Goal: Transaction & Acquisition: Purchase product/service

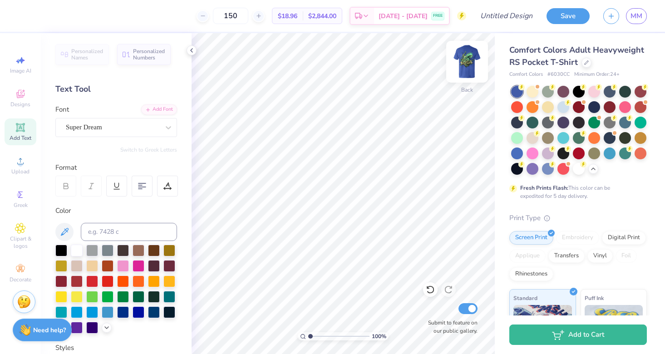
click at [465, 58] on img at bounding box center [467, 62] width 36 height 36
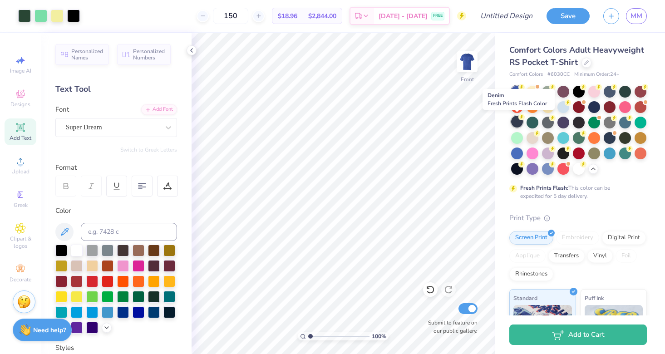
click at [520, 122] on div at bounding box center [517, 122] width 12 height 12
click at [473, 67] on img at bounding box center [467, 62] width 36 height 36
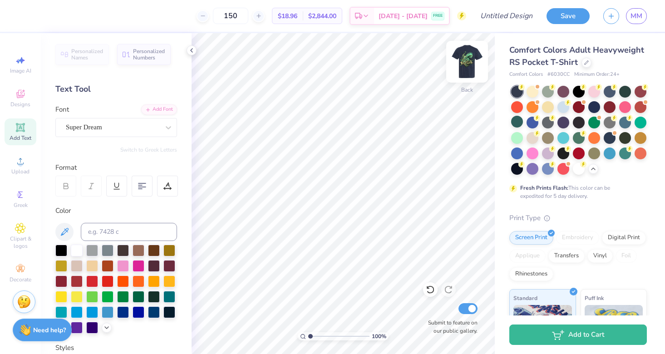
click at [469, 65] on img at bounding box center [467, 62] width 36 height 36
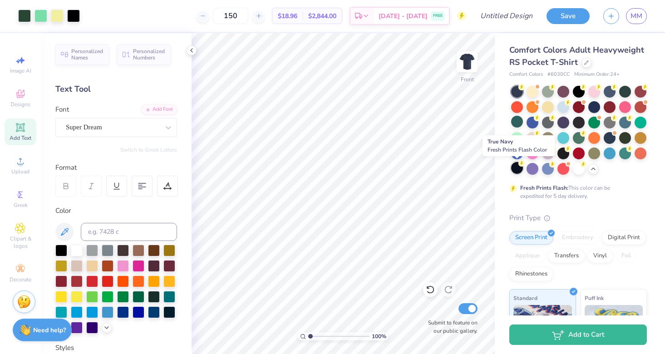
click at [520, 166] on icon at bounding box center [522, 163] width 6 height 6
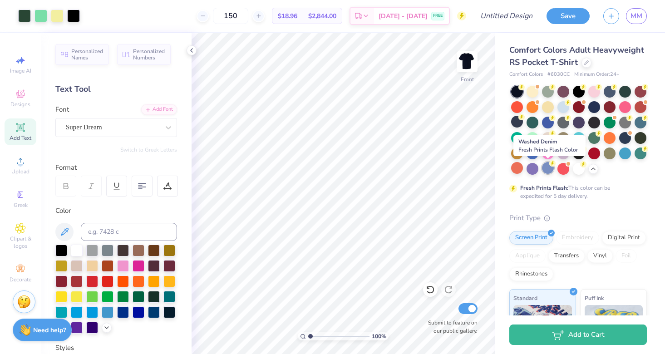
click at [550, 170] on div at bounding box center [548, 168] width 12 height 12
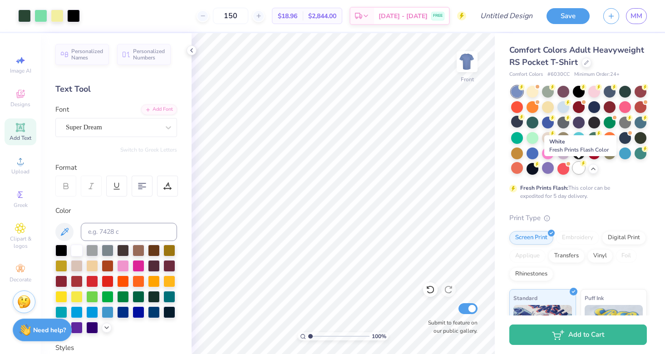
click at [579, 170] on div at bounding box center [579, 168] width 12 height 12
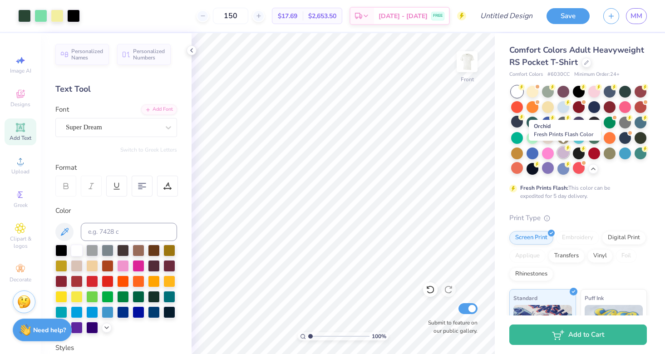
click at [566, 154] on div at bounding box center [564, 153] width 12 height 12
click at [568, 154] on div at bounding box center [564, 153] width 12 height 12
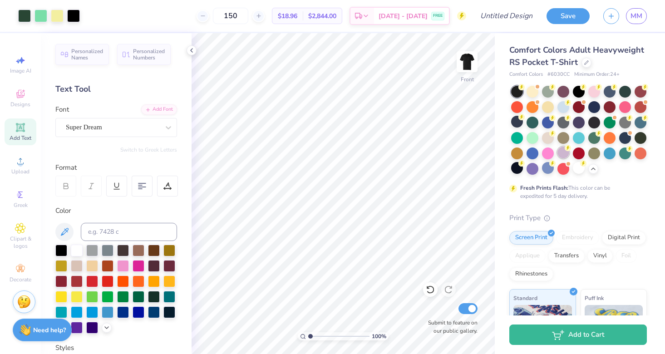
click at [569, 154] on div at bounding box center [564, 153] width 12 height 12
click at [628, 155] on div at bounding box center [626, 153] width 12 height 12
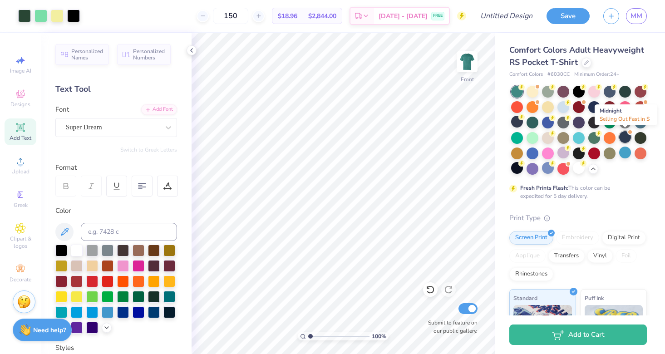
click at [626, 137] on div at bounding box center [626, 137] width 12 height 12
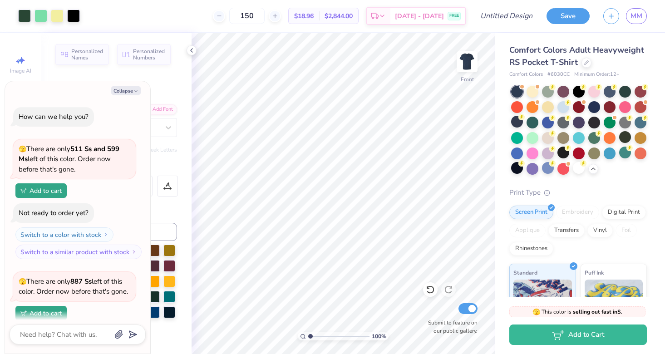
scroll to position [67, 0]
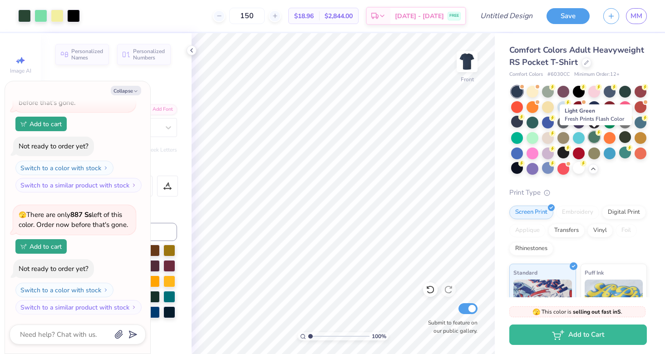
click at [595, 140] on div at bounding box center [595, 137] width 12 height 12
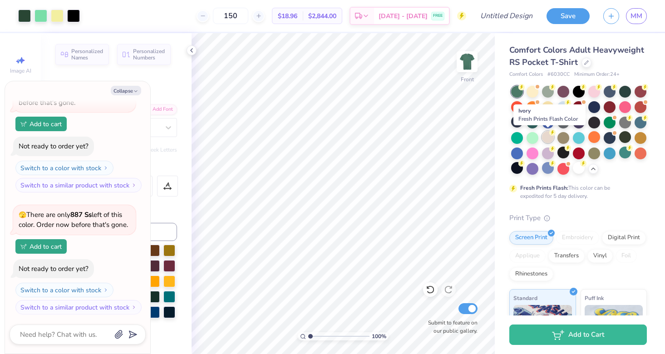
click at [549, 139] on div at bounding box center [548, 137] width 12 height 12
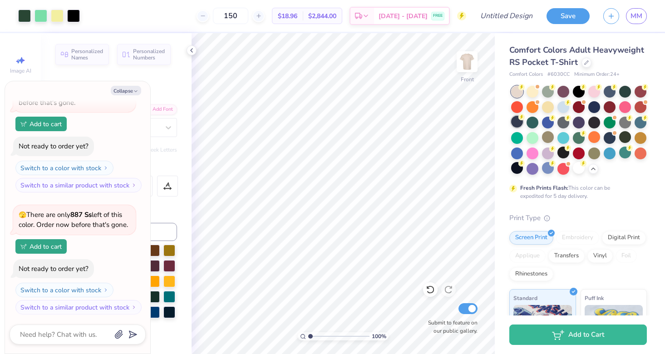
click at [519, 121] on div at bounding box center [517, 122] width 12 height 12
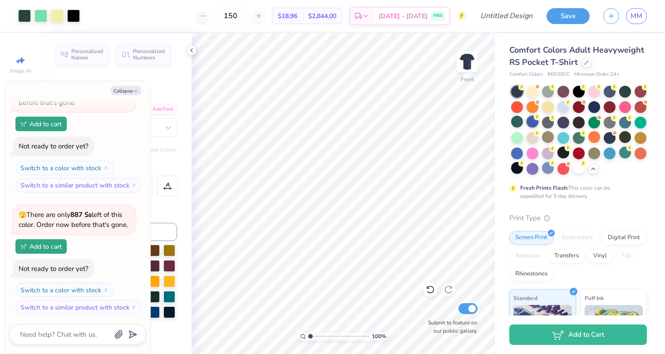
click at [536, 123] on div at bounding box center [533, 122] width 12 height 12
click at [546, 124] on div at bounding box center [548, 122] width 12 height 12
click at [613, 123] on div at bounding box center [610, 122] width 12 height 12
click at [624, 124] on div at bounding box center [626, 122] width 12 height 12
click at [642, 94] on div at bounding box center [641, 91] width 12 height 12
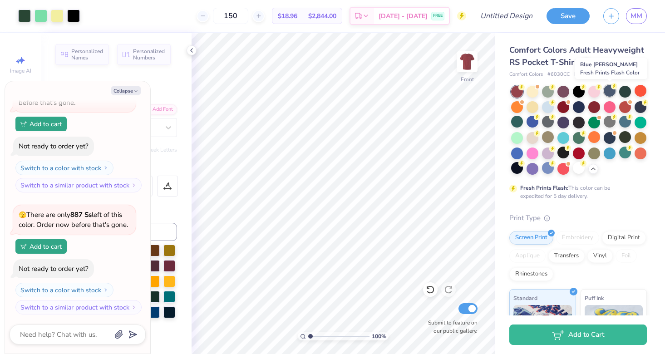
click at [614, 91] on div at bounding box center [610, 91] width 12 height 12
click at [582, 91] on div at bounding box center [579, 91] width 12 height 12
click at [592, 92] on div at bounding box center [595, 91] width 12 height 12
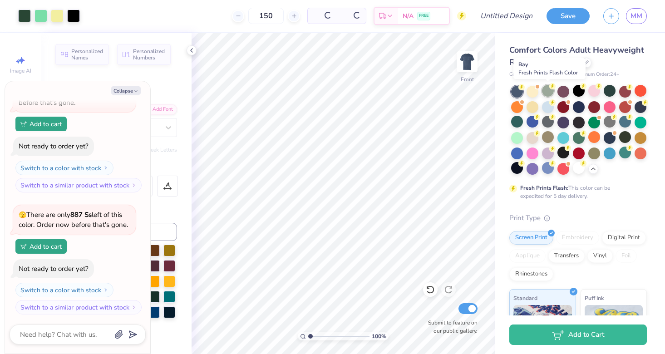
click at [546, 91] on div at bounding box center [548, 91] width 12 height 12
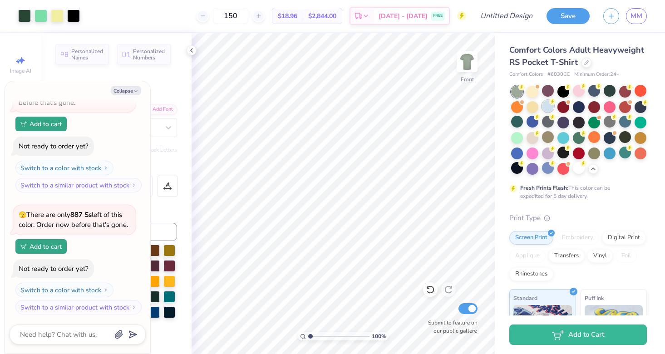
click at [545, 104] on div at bounding box center [548, 106] width 12 height 12
click at [546, 119] on div at bounding box center [548, 122] width 12 height 12
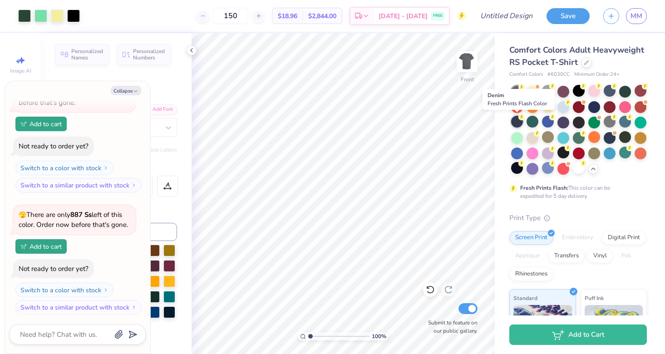
click at [520, 124] on div at bounding box center [517, 122] width 12 height 12
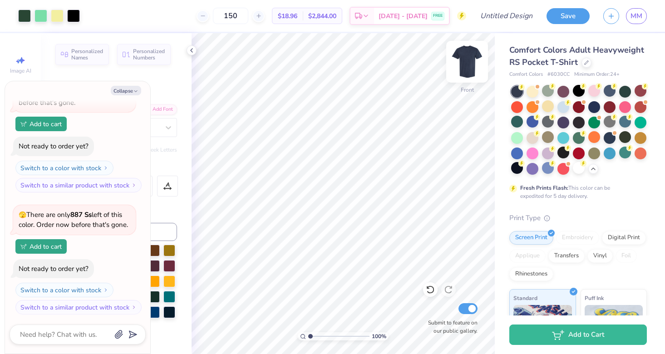
click at [471, 65] on img at bounding box center [467, 62] width 36 height 36
click at [464, 63] on img at bounding box center [467, 62] width 36 height 36
click at [470, 62] on img at bounding box center [467, 62] width 36 height 36
click at [132, 90] on button "Collapse" at bounding box center [126, 91] width 30 height 10
type textarea "x"
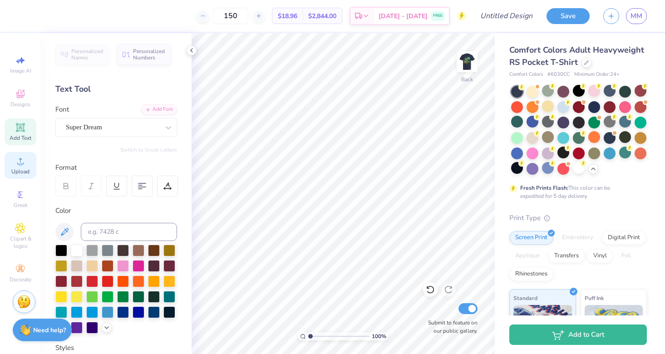
click at [22, 176] on div "Upload" at bounding box center [21, 165] width 32 height 27
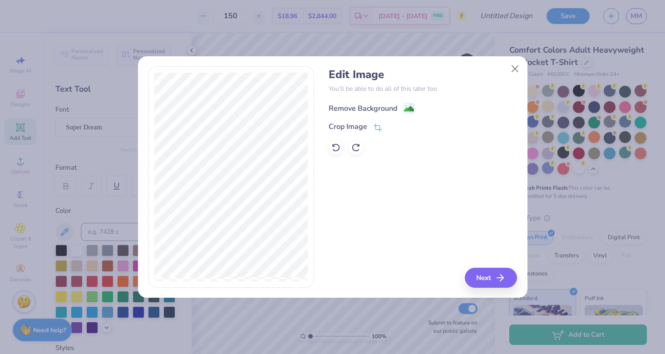
click at [397, 110] on div "Remove Background" at bounding box center [363, 108] width 69 height 11
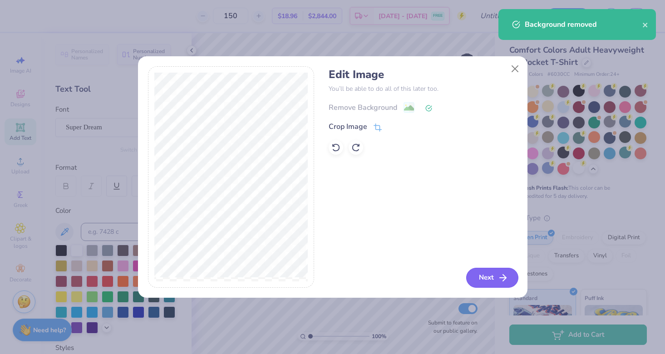
click at [486, 275] on button "Next" at bounding box center [492, 278] width 52 height 20
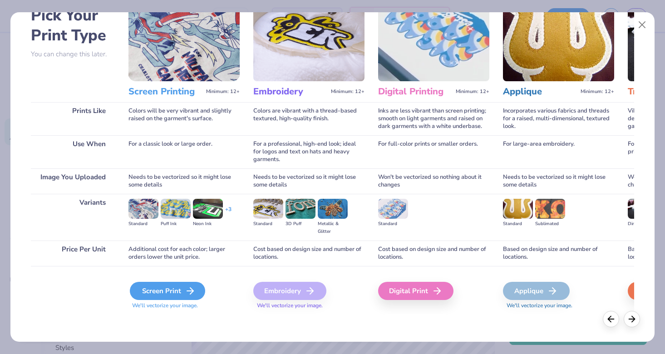
scroll to position [53, 0]
click at [163, 286] on div "Screen Print" at bounding box center [167, 291] width 75 height 18
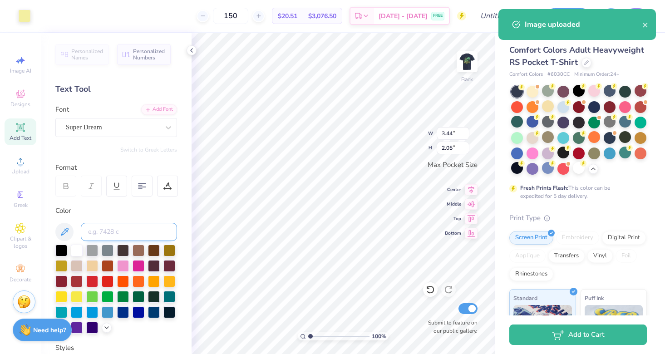
click at [111, 232] on input at bounding box center [129, 232] width 96 height 18
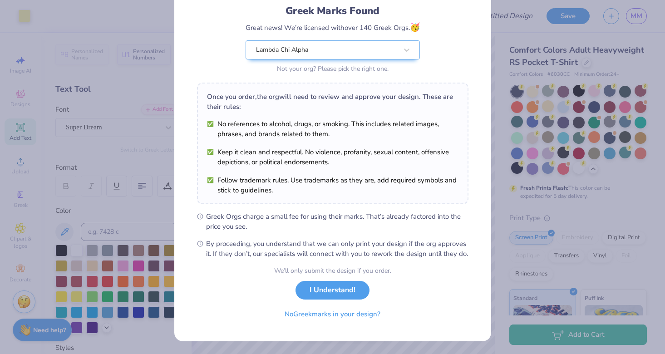
scroll to position [71, 0]
click at [323, 311] on button "No Greek marks in your design?" at bounding box center [332, 312] width 111 height 19
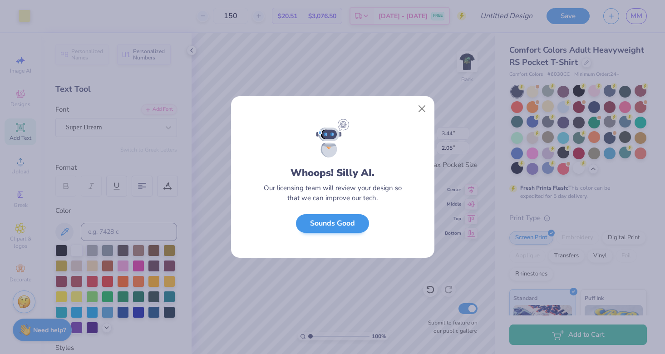
click at [342, 223] on button "Sounds Good" at bounding box center [332, 223] width 73 height 19
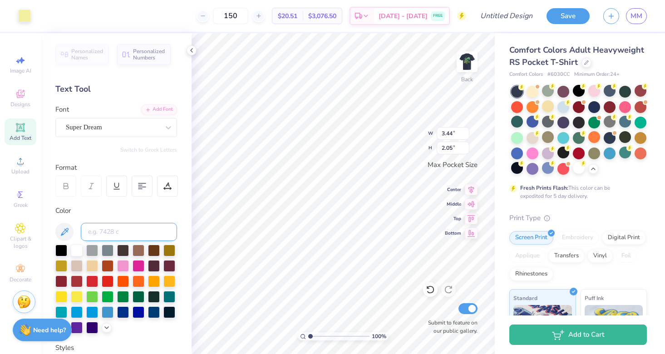
click at [114, 228] on input at bounding box center [129, 232] width 96 height 18
type input "yellow 0131"
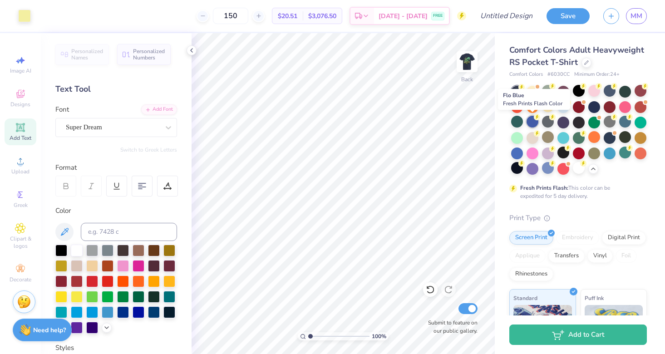
click at [534, 123] on div at bounding box center [533, 122] width 12 height 12
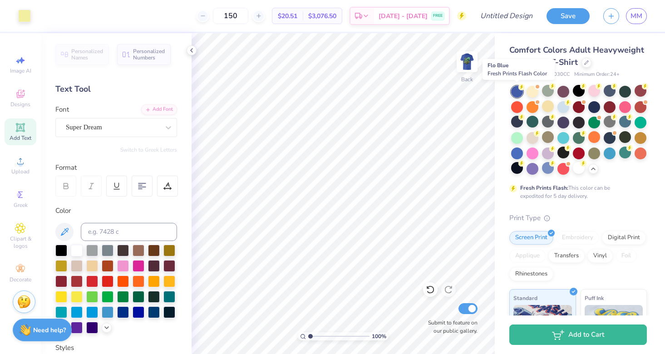
click at [517, 89] on div at bounding box center [517, 92] width 12 height 12
click at [469, 55] on img at bounding box center [467, 62] width 36 height 36
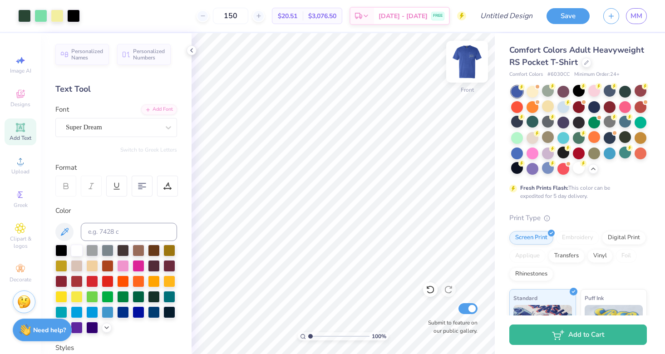
click at [466, 59] on img at bounding box center [467, 62] width 36 height 36
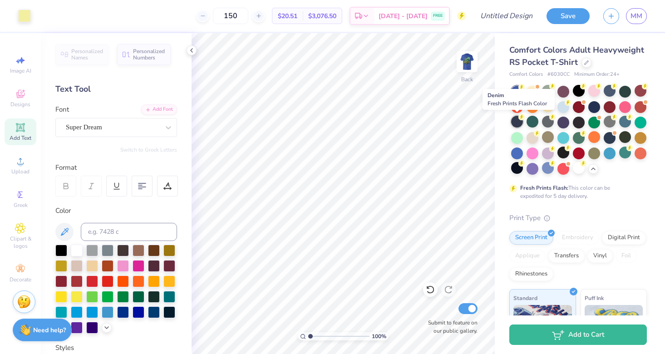
click at [515, 124] on div at bounding box center [517, 122] width 12 height 12
click at [469, 73] on img at bounding box center [467, 62] width 36 height 36
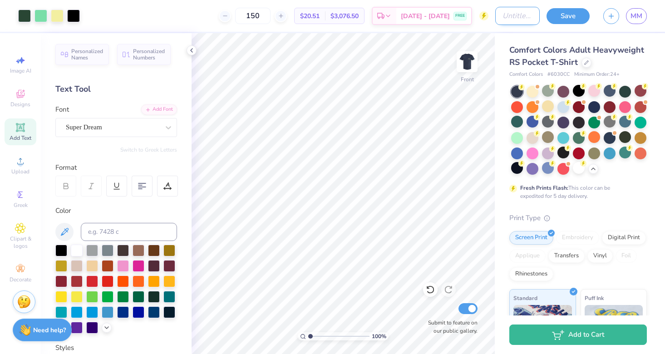
click at [487, 18] on div "Art colors 150 $20.51 Per Item $3,076.50 Total Est. Delivery [DATE] - [DATE] FR…" at bounding box center [332, 16] width 665 height 32
type input "Frocket Tropical Design"
click at [577, 19] on button "Save" at bounding box center [568, 15] width 43 height 16
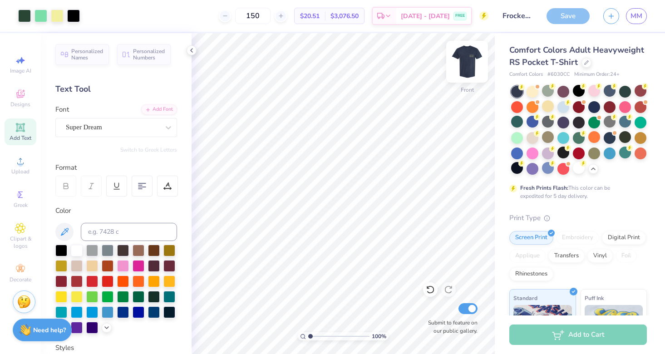
click at [468, 64] on img at bounding box center [467, 62] width 36 height 36
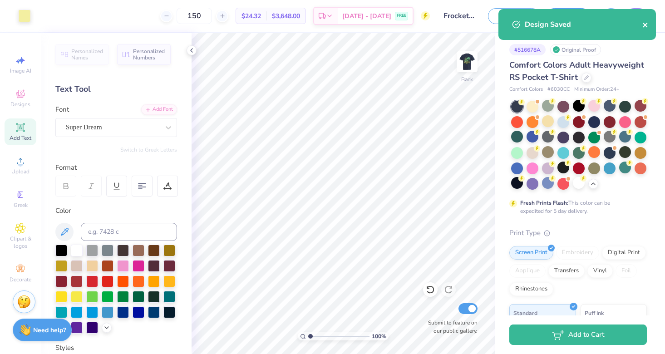
click at [645, 25] on icon "close" at bounding box center [645, 25] width 5 height 5
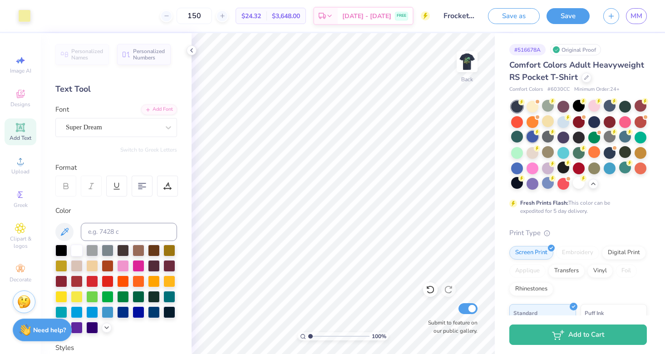
click at [530, 138] on div at bounding box center [533, 137] width 12 height 12
click at [520, 136] on div at bounding box center [517, 137] width 12 height 12
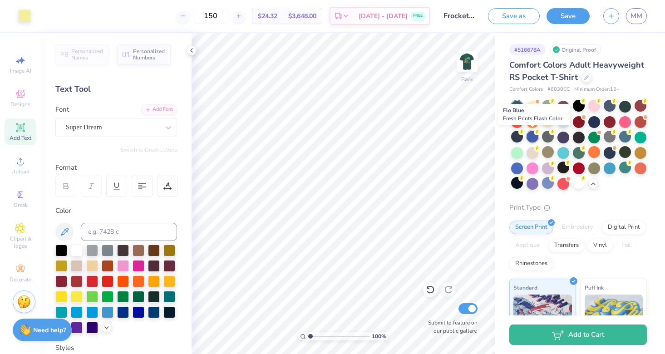
click at [532, 134] on div at bounding box center [533, 137] width 12 height 12
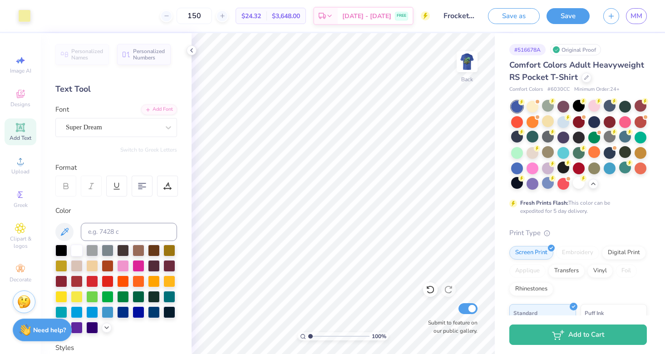
click at [518, 112] on div at bounding box center [517, 107] width 12 height 12
click at [519, 137] on div at bounding box center [517, 137] width 12 height 12
click at [473, 71] on img at bounding box center [467, 62] width 36 height 36
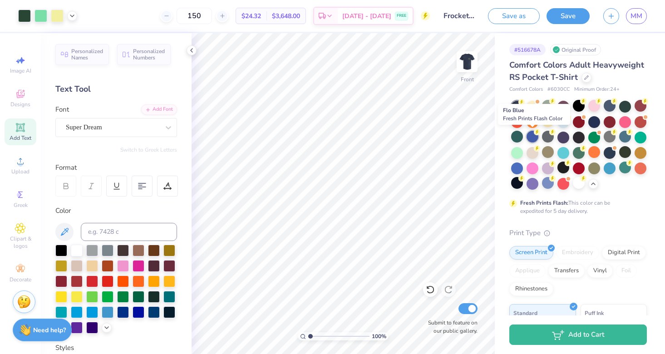
click at [528, 137] on div at bounding box center [533, 137] width 12 height 12
click at [534, 135] on div at bounding box center [533, 137] width 12 height 12
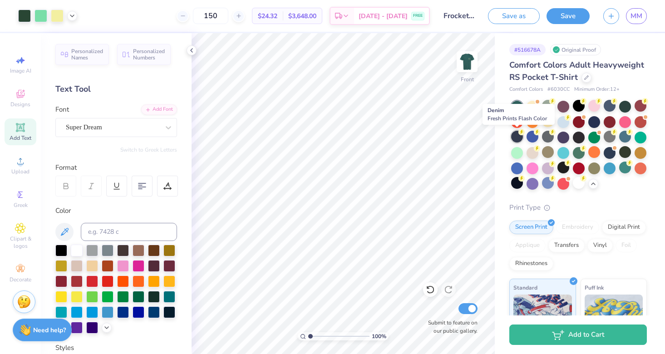
click at [518, 135] on div at bounding box center [517, 137] width 12 height 12
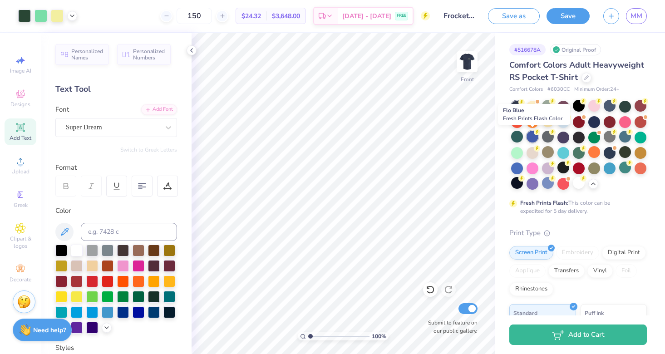
click at [529, 135] on div at bounding box center [533, 137] width 12 height 12
click at [517, 137] on div at bounding box center [517, 137] width 12 height 12
click at [533, 139] on div at bounding box center [533, 137] width 12 height 12
click at [517, 138] on div at bounding box center [517, 137] width 12 height 12
click at [467, 68] on img at bounding box center [467, 62] width 36 height 36
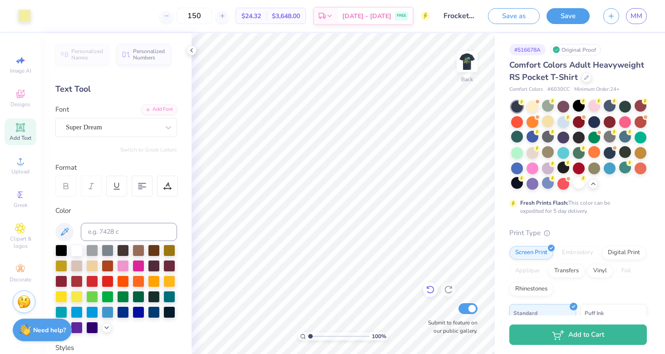
click at [426, 291] on icon at bounding box center [430, 289] width 9 height 9
click at [429, 290] on icon at bounding box center [430, 289] width 9 height 9
click at [470, 70] on img at bounding box center [467, 62] width 36 height 36
click at [533, 140] on div at bounding box center [533, 137] width 12 height 12
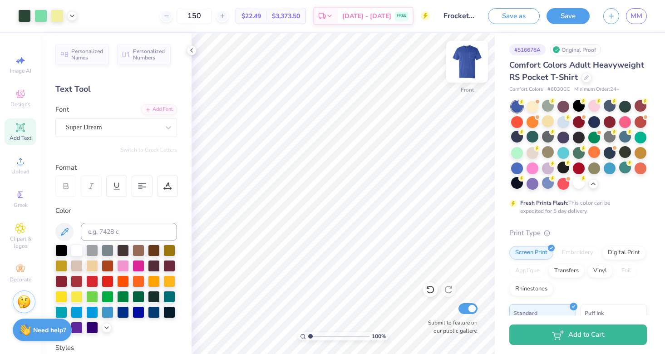
click at [471, 59] on img at bounding box center [467, 62] width 36 height 36
click at [471, 60] on img at bounding box center [467, 62] width 36 height 36
click at [471, 60] on img at bounding box center [467, 62] width 18 height 18
click at [428, 287] on icon at bounding box center [430, 289] width 9 height 9
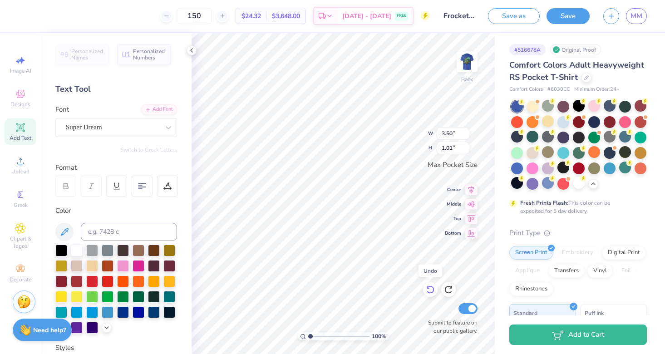
click at [431, 292] on icon at bounding box center [430, 289] width 9 height 9
click at [431, 291] on icon at bounding box center [430, 289] width 9 height 9
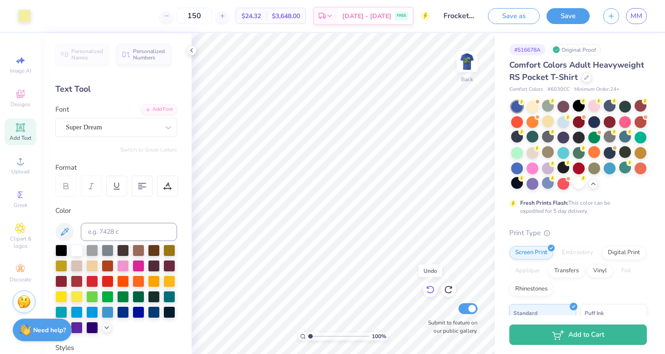
click at [431, 291] on icon at bounding box center [430, 289] width 9 height 9
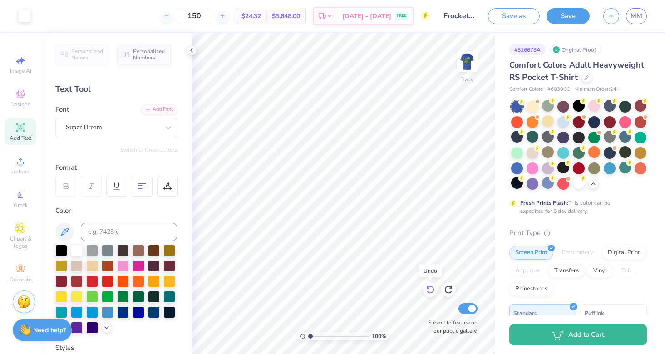
click at [431, 291] on icon at bounding box center [430, 289] width 9 height 9
click at [431, 292] on icon at bounding box center [430, 289] width 9 height 9
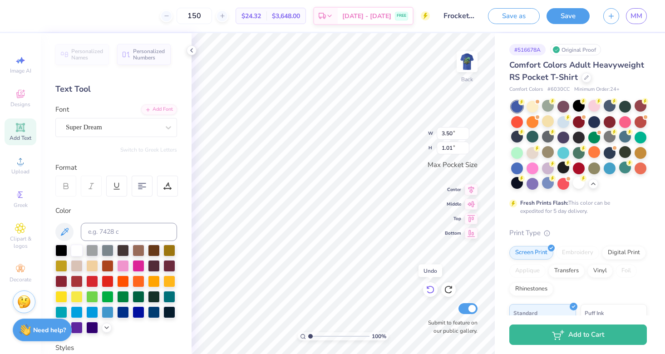
click at [431, 292] on icon at bounding box center [430, 289] width 9 height 9
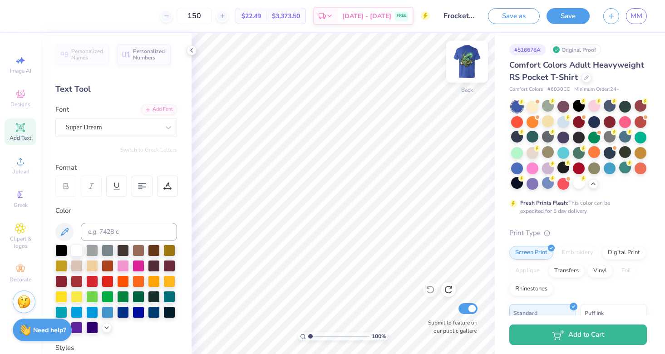
click at [471, 64] on img at bounding box center [467, 62] width 36 height 36
click at [468, 64] on img at bounding box center [467, 62] width 36 height 36
click at [468, 60] on img at bounding box center [467, 62] width 36 height 36
click at [466, 66] on img at bounding box center [467, 62] width 36 height 36
click at [520, 139] on div at bounding box center [517, 137] width 12 height 12
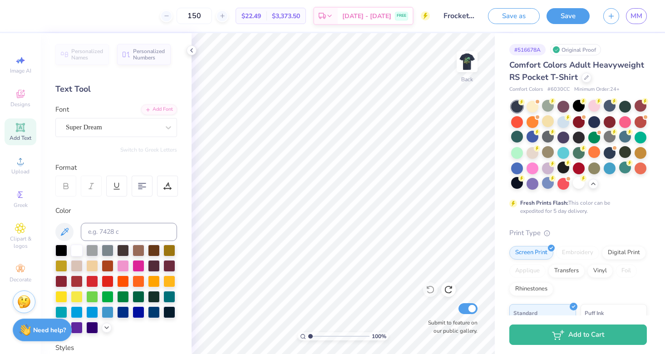
click at [261, 17] on span "$22.49" at bounding box center [252, 16] width 20 height 10
click at [463, 59] on img at bounding box center [467, 62] width 36 height 36
click at [642, 18] on span "MM" at bounding box center [637, 16] width 12 height 10
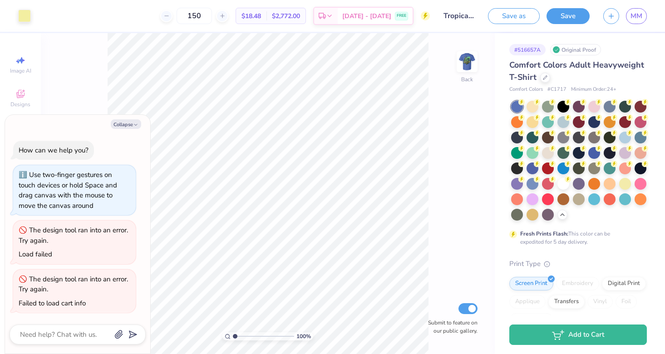
type textarea "x"
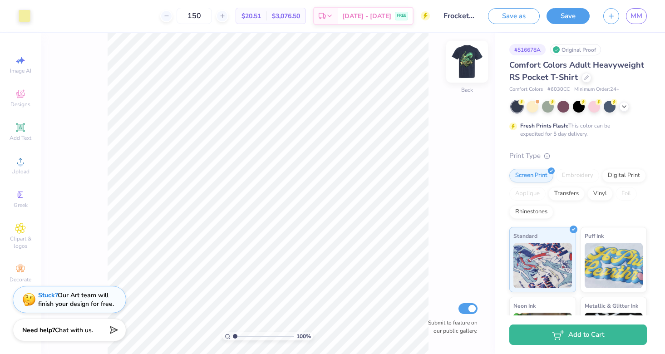
click at [459, 63] on img at bounding box center [467, 62] width 36 height 36
click at [460, 63] on img at bounding box center [467, 62] width 36 height 36
click at [463, 63] on img at bounding box center [467, 62] width 36 height 36
click at [463, 63] on img at bounding box center [467, 62] width 18 height 18
click at [624, 107] on icon at bounding box center [624, 105] width 7 height 7
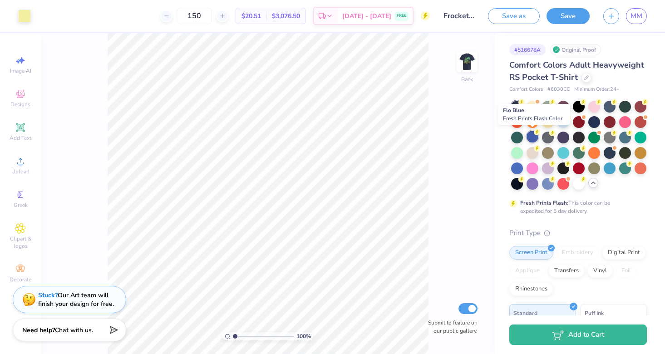
click at [530, 133] on div at bounding box center [533, 137] width 12 height 12
click at [470, 65] on img at bounding box center [467, 62] width 36 height 36
click at [519, 134] on icon at bounding box center [522, 132] width 6 height 6
click at [530, 135] on div at bounding box center [533, 137] width 12 height 12
click at [520, 136] on div at bounding box center [517, 137] width 12 height 12
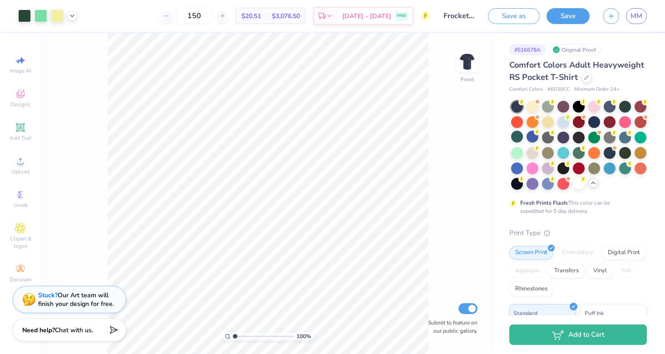
click at [520, 136] on div at bounding box center [517, 137] width 12 height 12
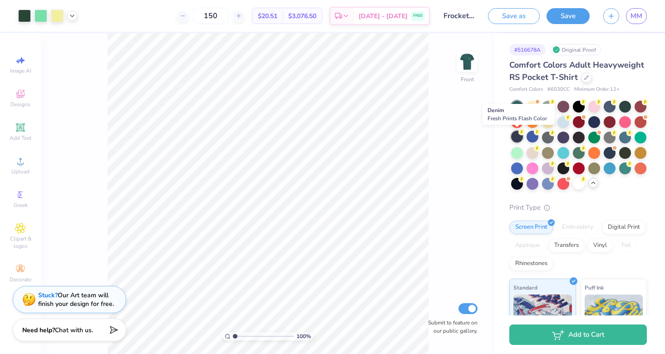
click at [520, 134] on circle at bounding box center [522, 132] width 6 height 6
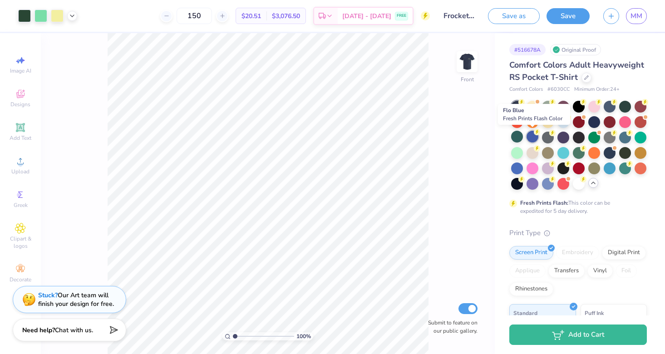
click at [536, 135] on div at bounding box center [533, 137] width 12 height 12
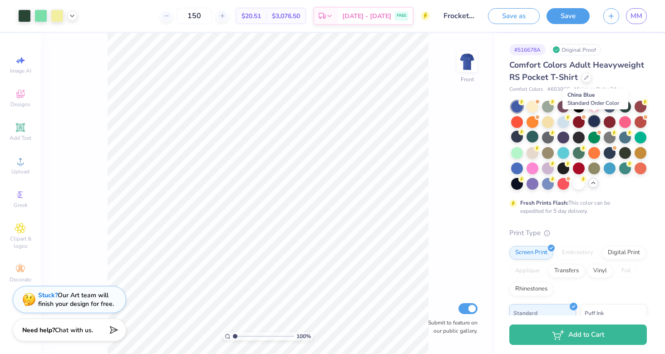
click at [592, 122] on div at bounding box center [595, 121] width 12 height 12
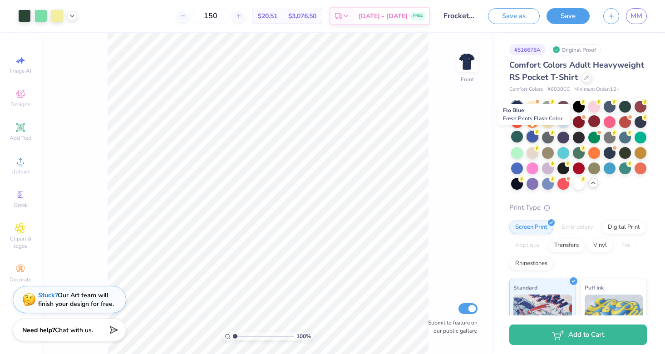
click at [534, 139] on div at bounding box center [533, 137] width 12 height 12
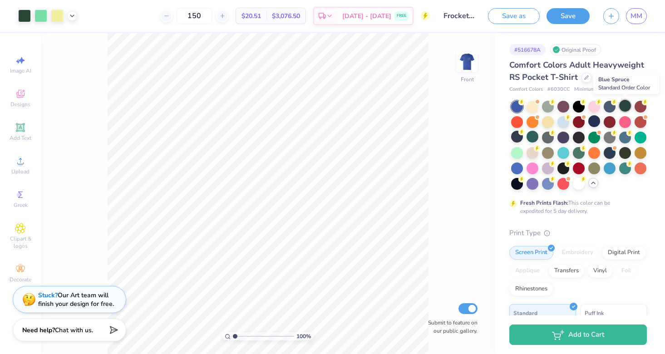
click at [629, 110] on div at bounding box center [626, 106] width 12 height 12
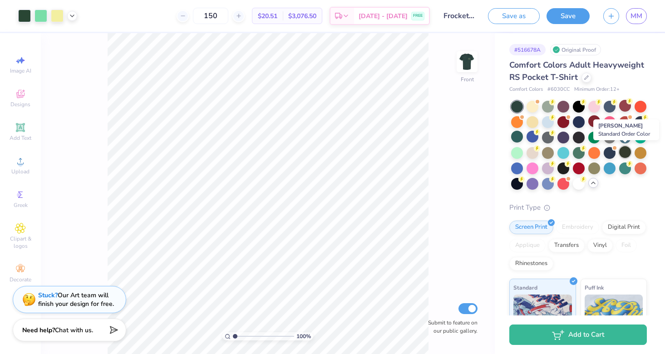
click at [629, 151] on div at bounding box center [626, 152] width 12 height 12
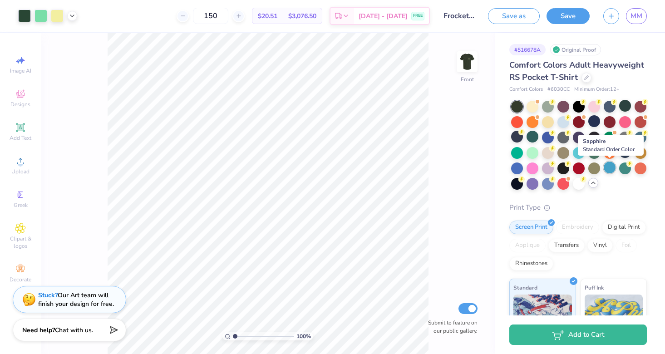
click at [607, 167] on div at bounding box center [610, 168] width 12 height 12
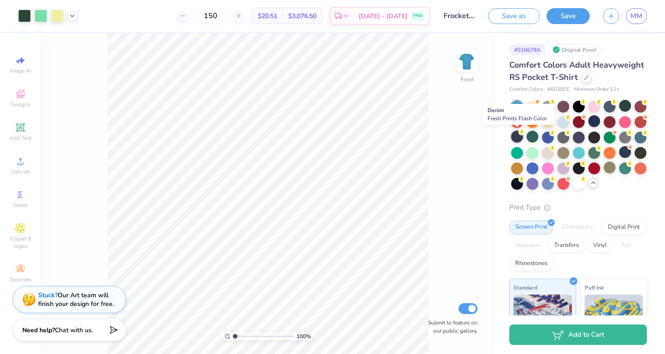
click at [518, 141] on div at bounding box center [517, 137] width 12 height 12
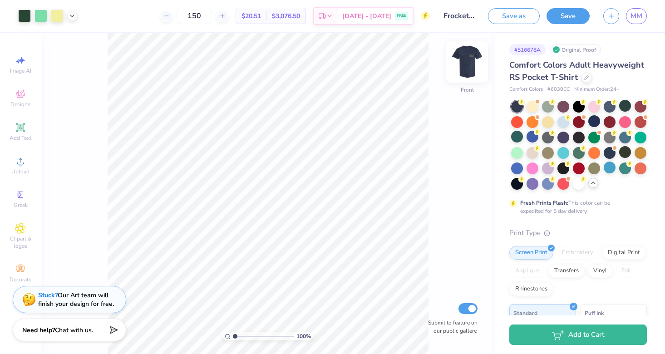
click at [468, 71] on img at bounding box center [467, 62] width 36 height 36
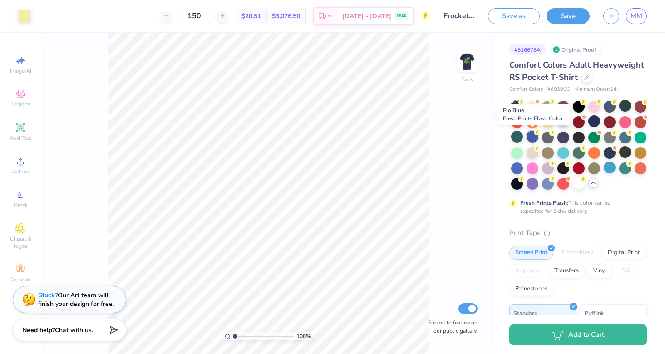
click at [529, 137] on div at bounding box center [533, 137] width 12 height 12
click at [465, 75] on img at bounding box center [467, 62] width 36 height 36
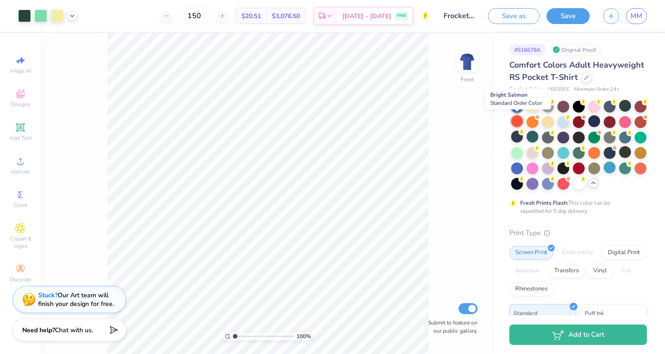
click at [515, 121] on div at bounding box center [517, 121] width 12 height 12
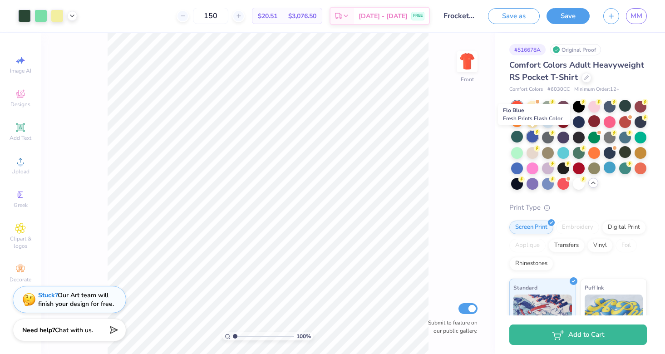
click at [534, 137] on div at bounding box center [533, 137] width 12 height 12
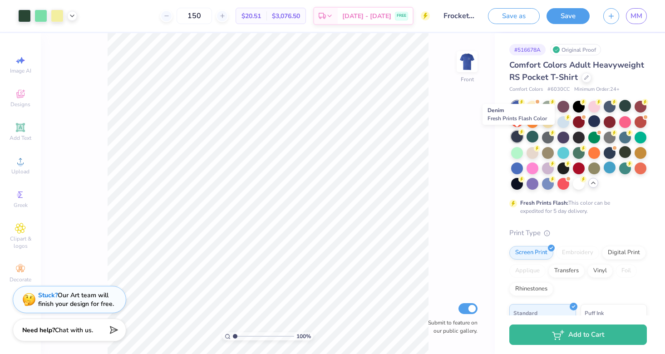
click at [516, 136] on div at bounding box center [517, 137] width 12 height 12
click at [644, 139] on div at bounding box center [641, 137] width 12 height 12
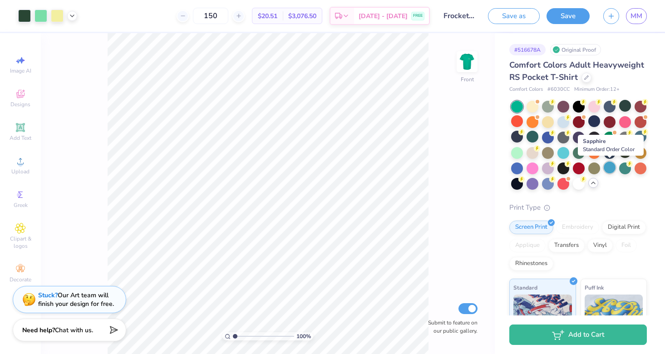
click at [612, 166] on div at bounding box center [610, 168] width 12 height 12
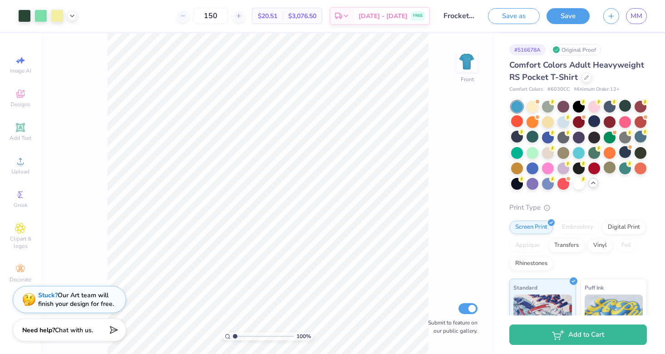
click at [533, 174] on div at bounding box center [533, 169] width 12 height 12
click at [518, 123] on div at bounding box center [517, 121] width 12 height 12
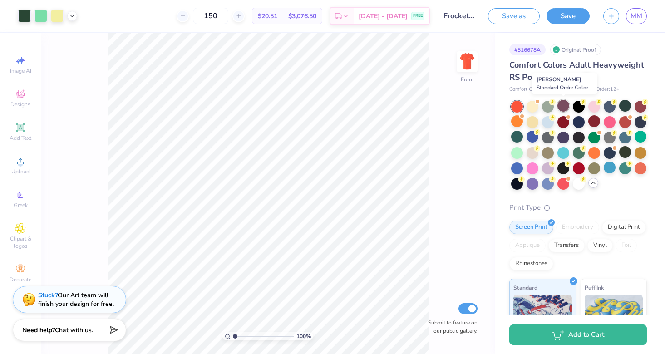
click at [566, 106] on div at bounding box center [564, 106] width 12 height 12
click at [608, 105] on div at bounding box center [610, 106] width 12 height 12
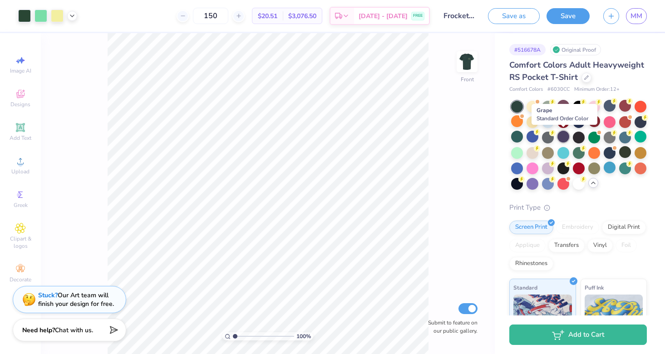
click at [565, 133] on div at bounding box center [564, 137] width 12 height 12
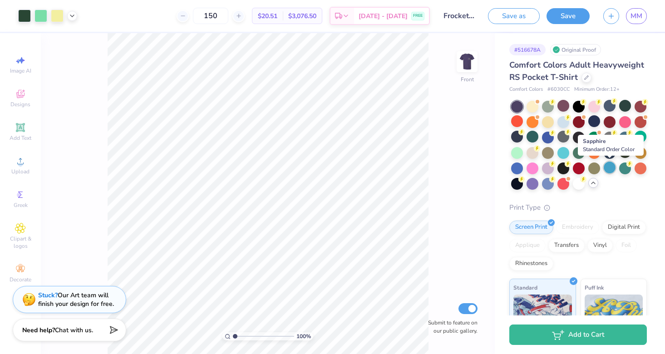
click at [611, 164] on div at bounding box center [610, 168] width 12 height 12
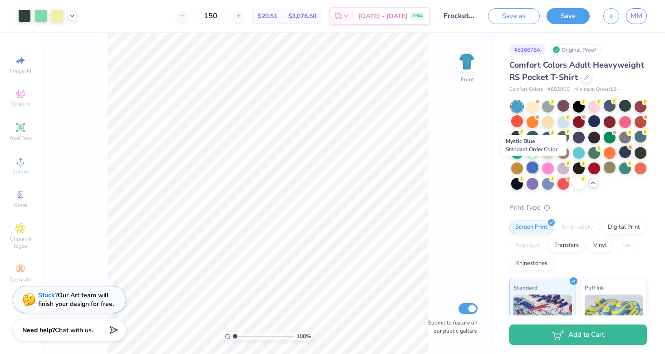
click at [531, 169] on div at bounding box center [533, 168] width 12 height 12
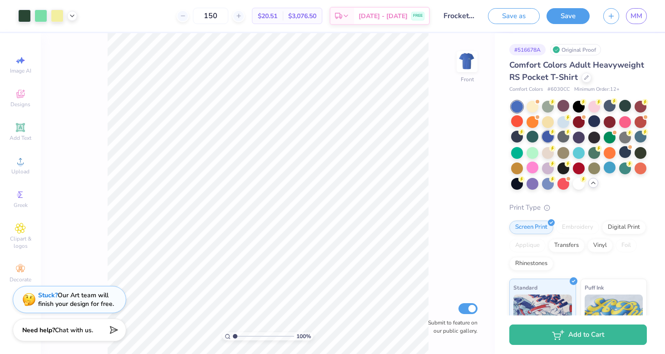
click at [545, 136] on div at bounding box center [548, 137] width 12 height 12
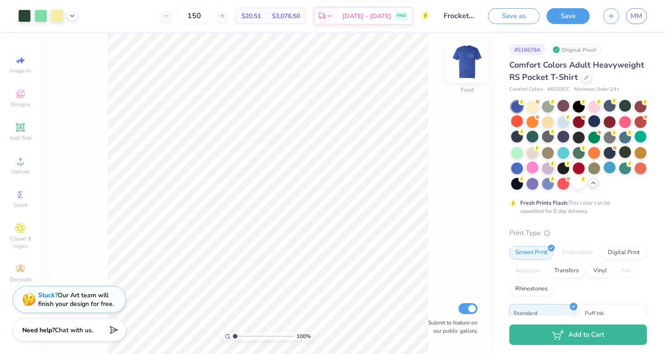
click at [466, 55] on img at bounding box center [467, 62] width 36 height 36
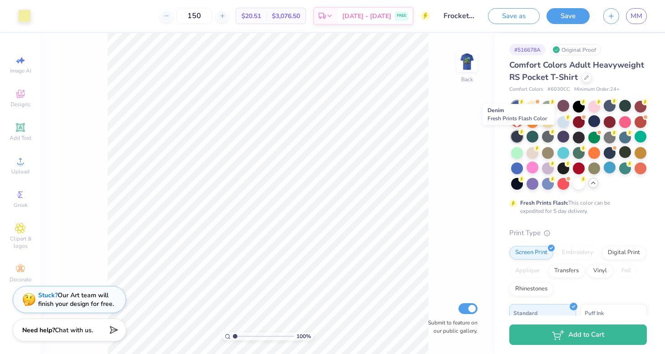
click at [514, 138] on div at bounding box center [517, 137] width 12 height 12
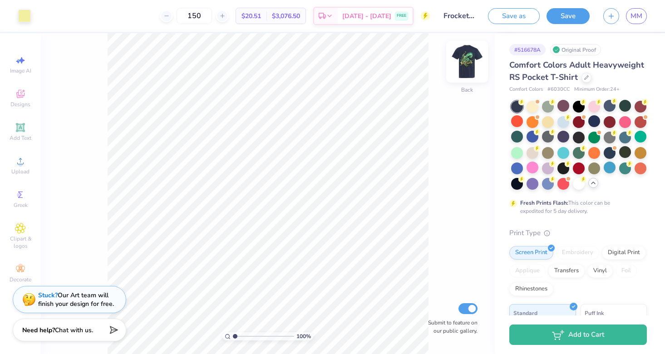
click at [470, 60] on img at bounding box center [467, 62] width 36 height 36
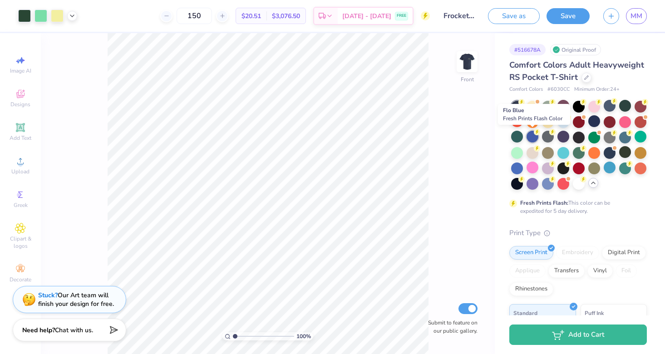
click at [531, 138] on div at bounding box center [533, 137] width 12 height 12
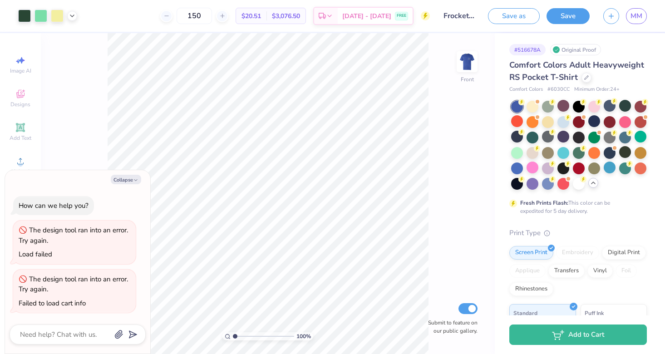
type textarea "x"
